Goal: Information Seeking & Learning: Learn about a topic

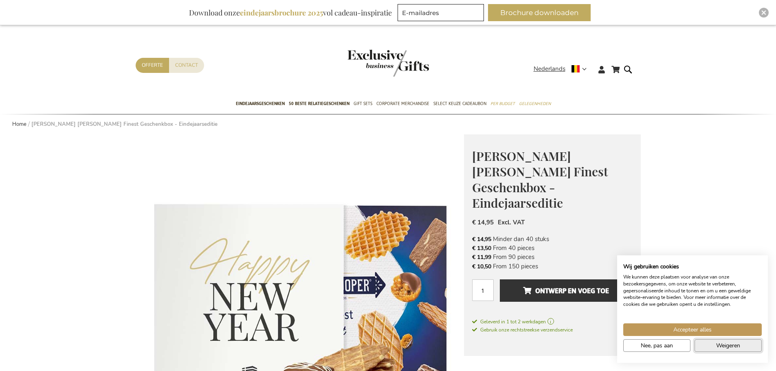
click at [710, 347] on button "Weigeren" at bounding box center [727, 345] width 67 height 13
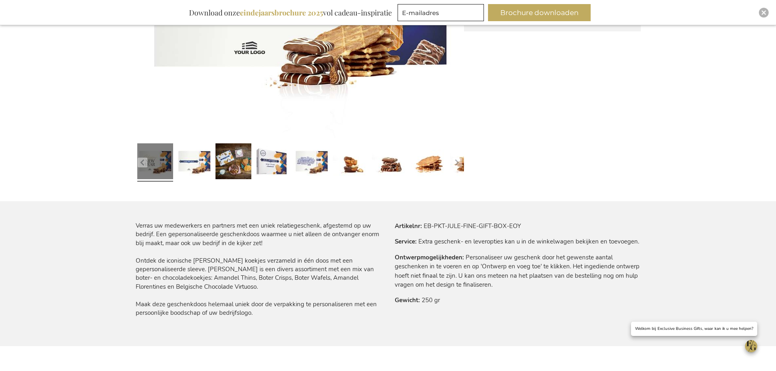
scroll to position [326, 0]
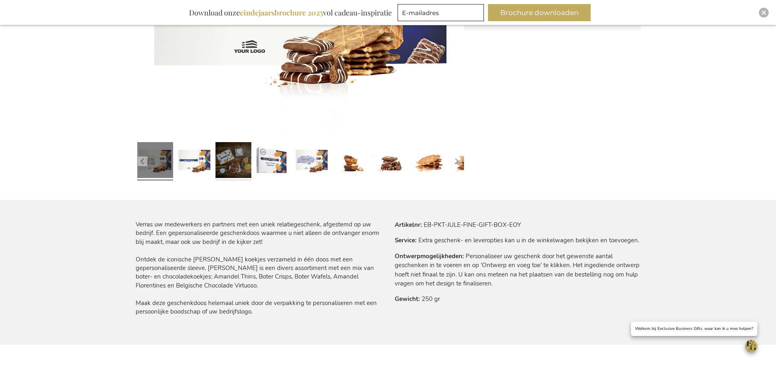
click at [237, 166] on link at bounding box center [233, 161] width 36 height 45
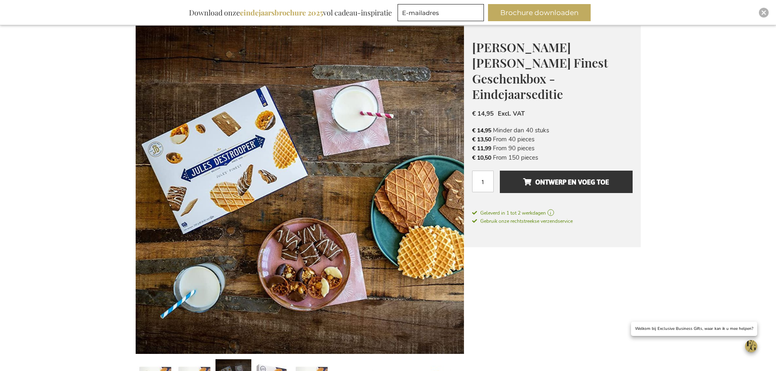
scroll to position [0, 0]
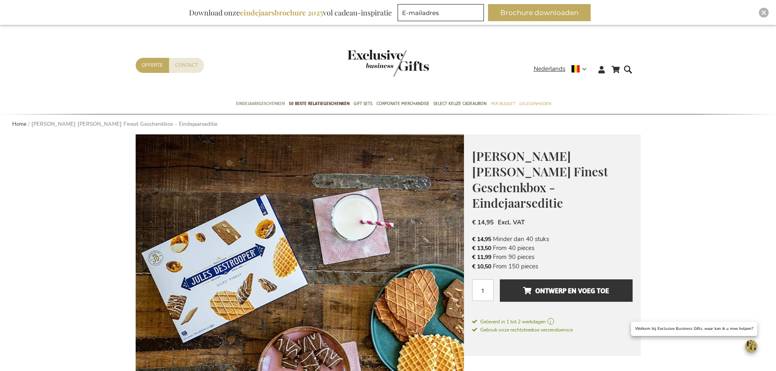
click at [255, 101] on span "Eindejaarsgeschenken" at bounding box center [260, 103] width 49 height 9
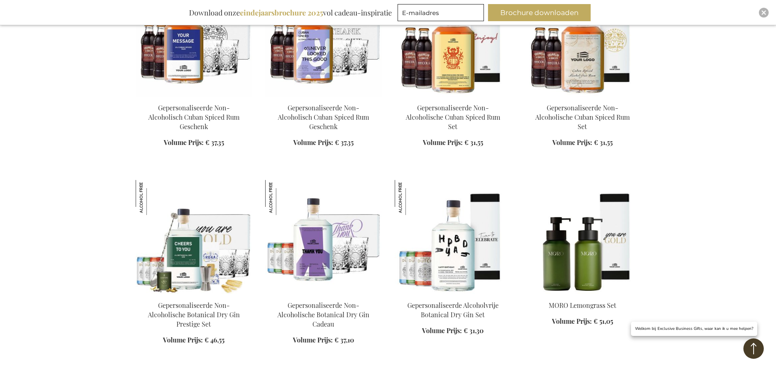
scroll to position [815, 0]
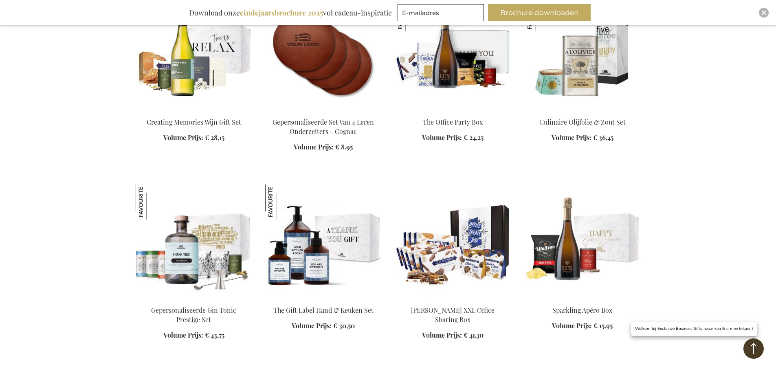
scroll to position [1303, 0]
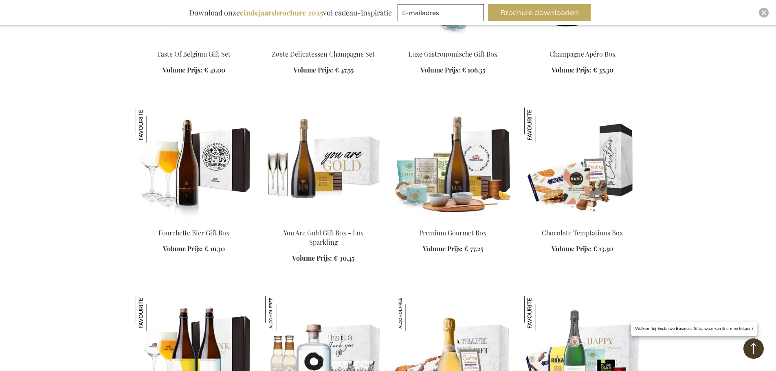
scroll to position [1833, 0]
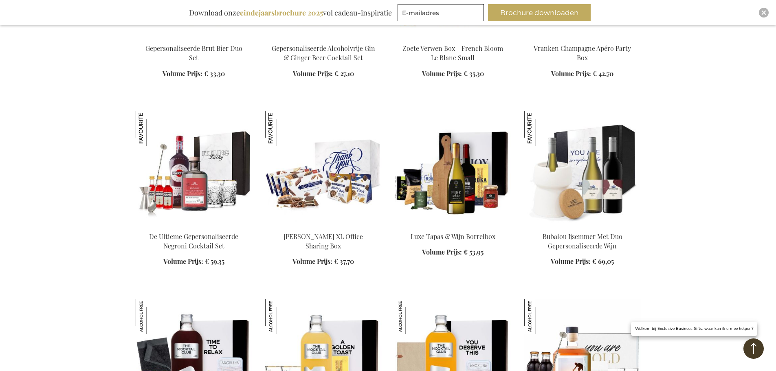
scroll to position [2199, 0]
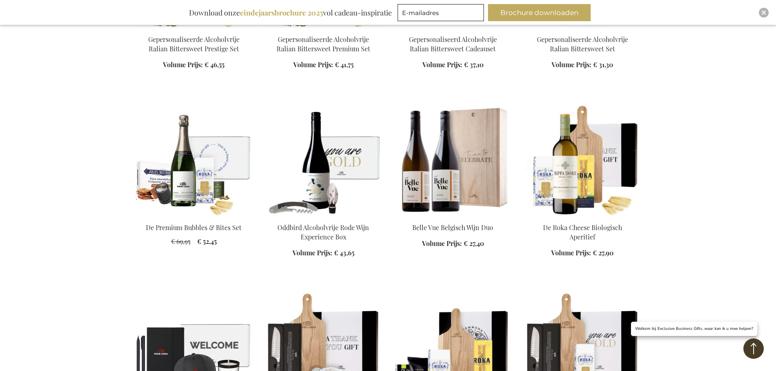
scroll to position [3340, 0]
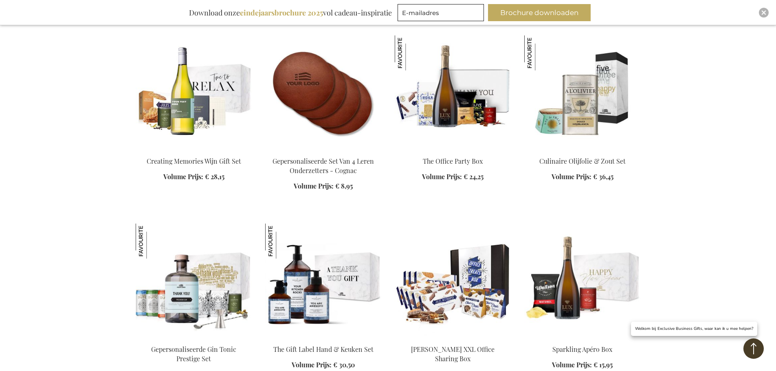
scroll to position [1100, 0]
